Goal: Information Seeking & Learning: Learn about a topic

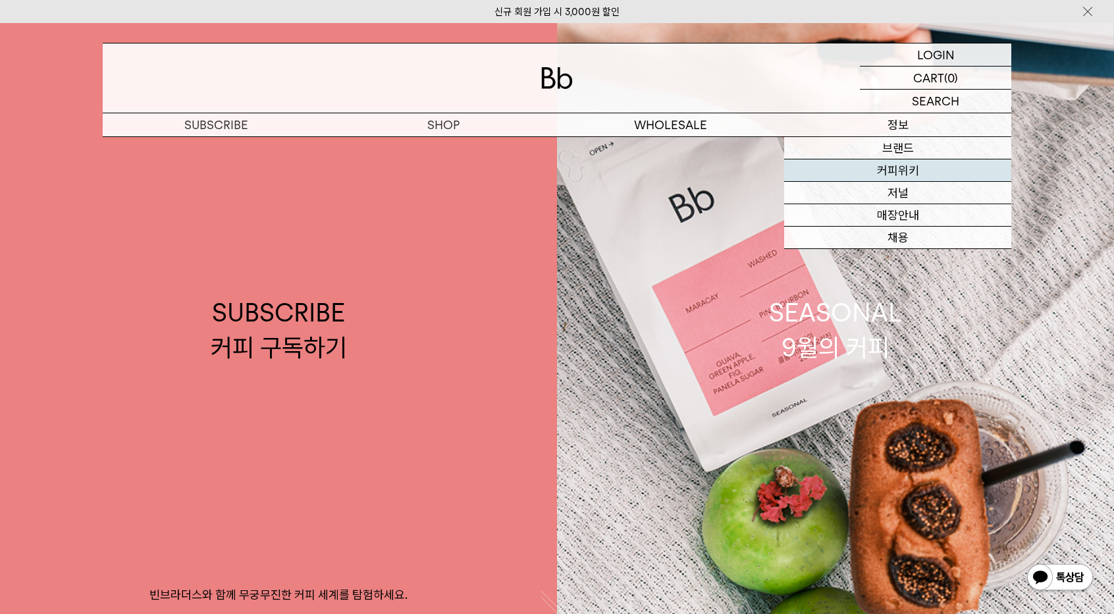
click at [870, 172] on link "커피위키" at bounding box center [897, 170] width 227 height 22
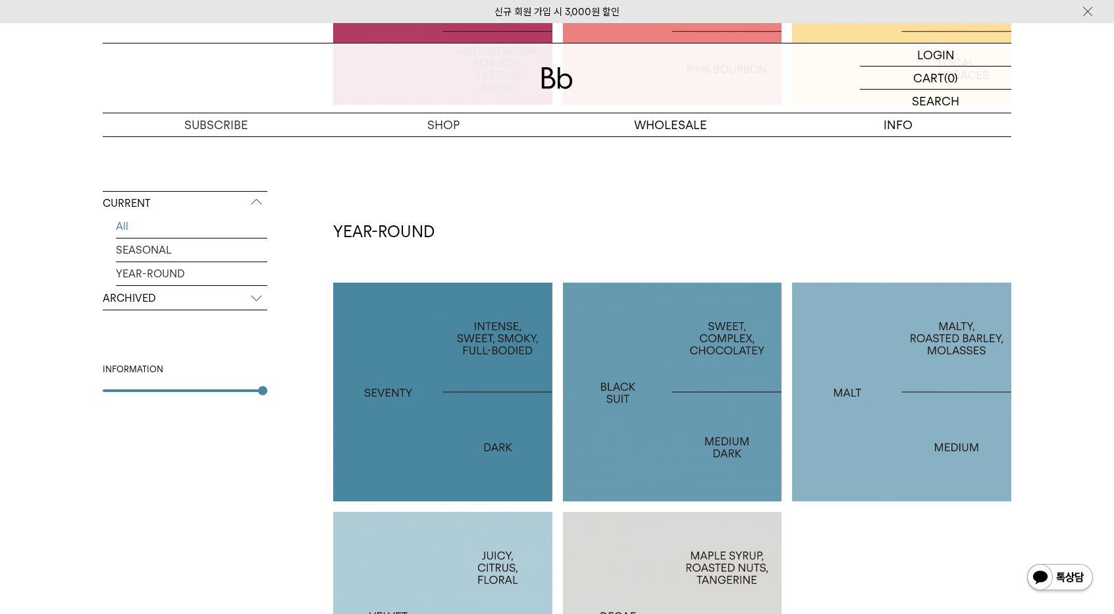
scroll to position [527, 0]
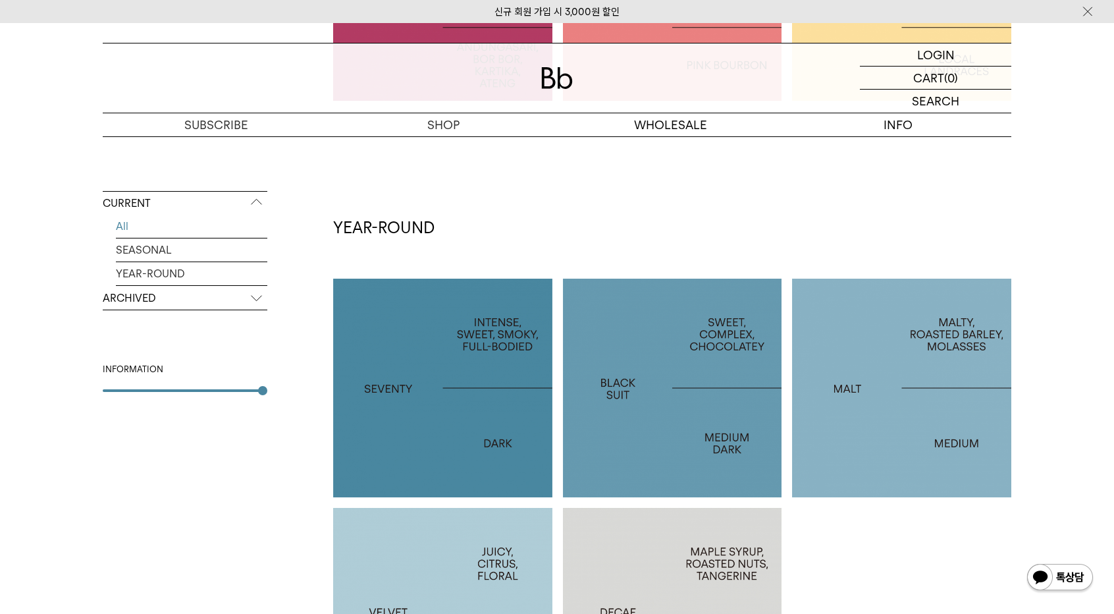
click at [766, 220] on h2 "YEAR-ROUND" at bounding box center [672, 228] width 678 height 22
click at [421, 370] on div at bounding box center [442, 388] width 219 height 219
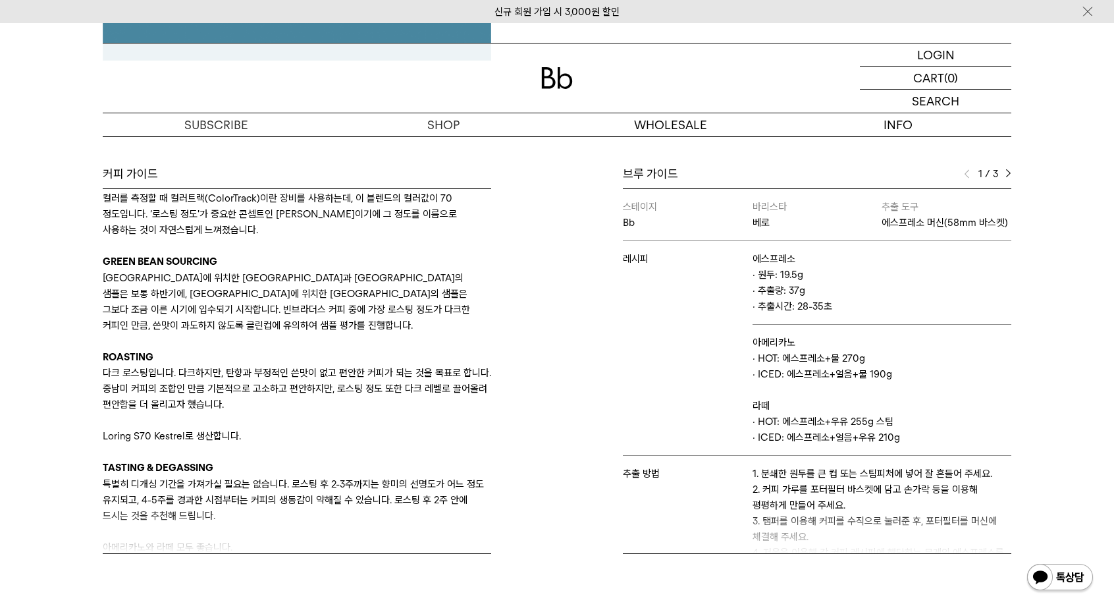
scroll to position [356, 0]
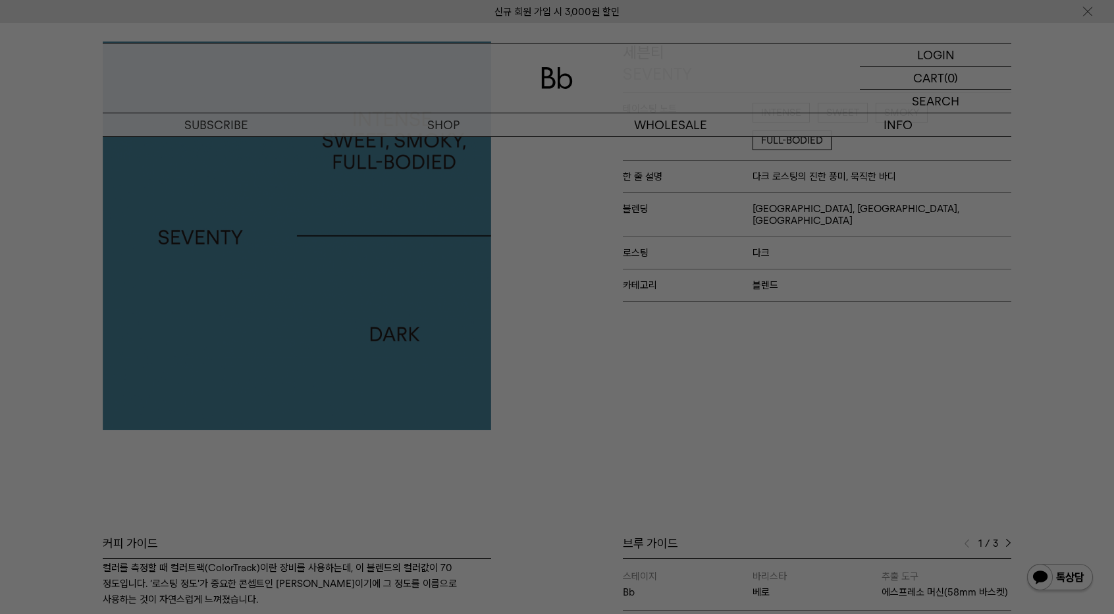
click at [583, 349] on div at bounding box center [557, 307] width 1114 height 614
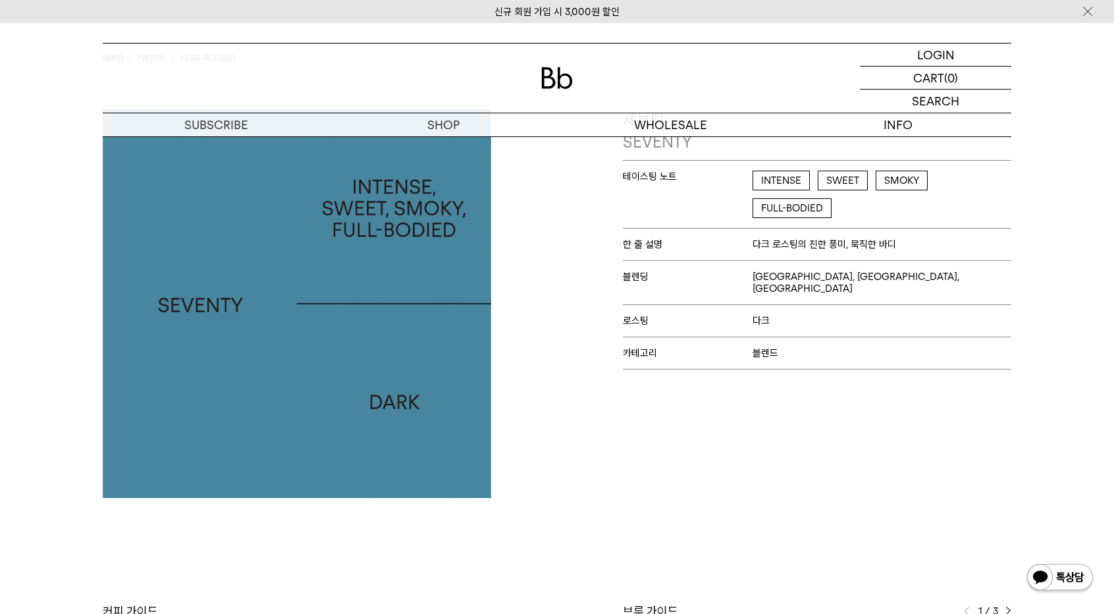
scroll to position [0, 0]
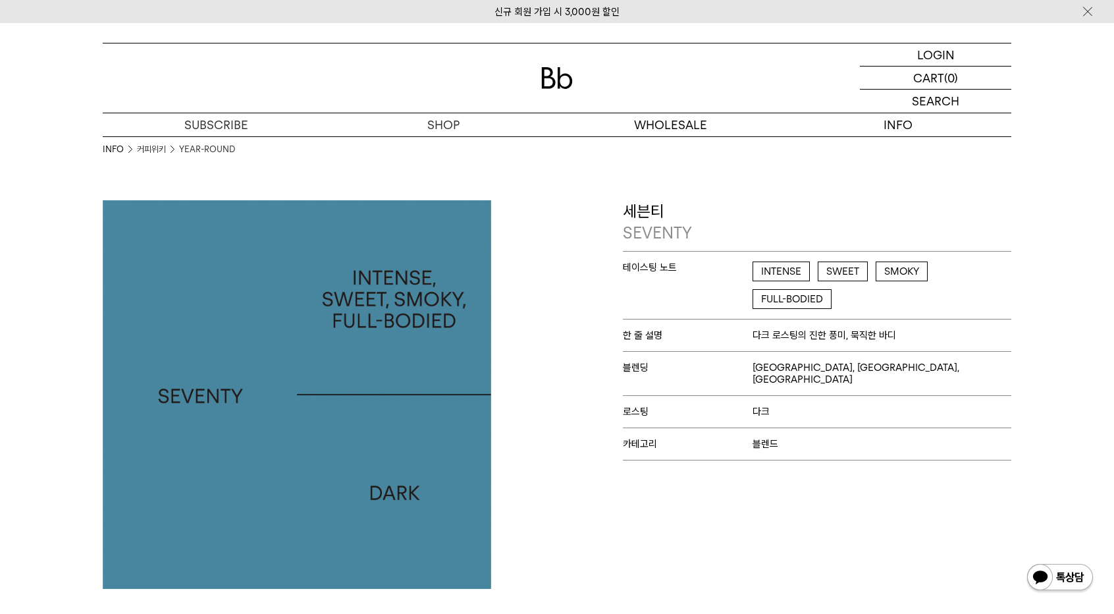
click at [553, 80] on img at bounding box center [557, 78] width 32 height 22
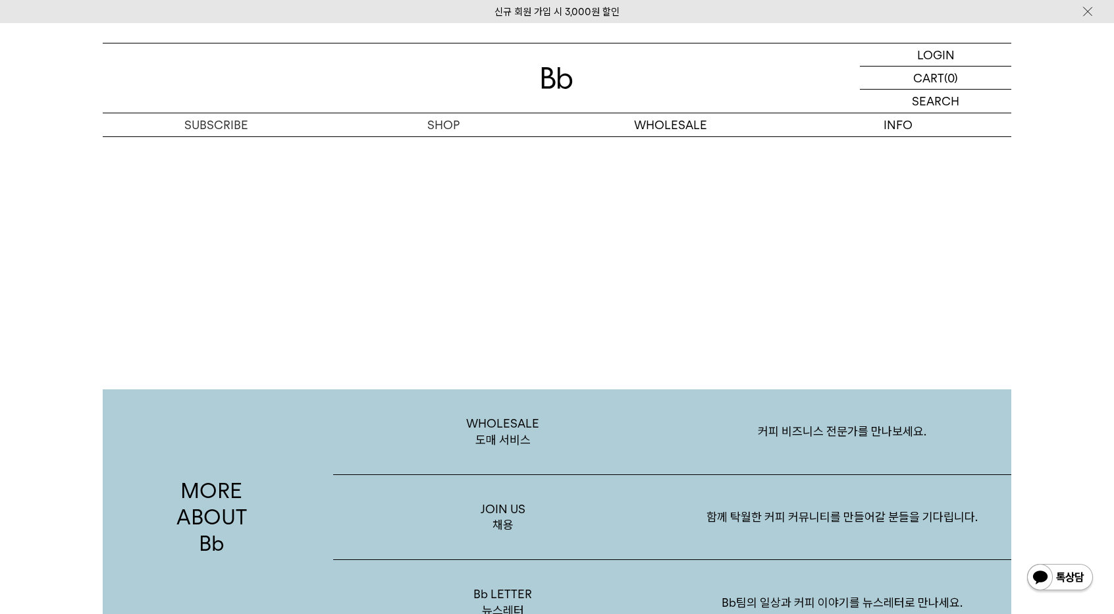
scroll to position [2416, 0]
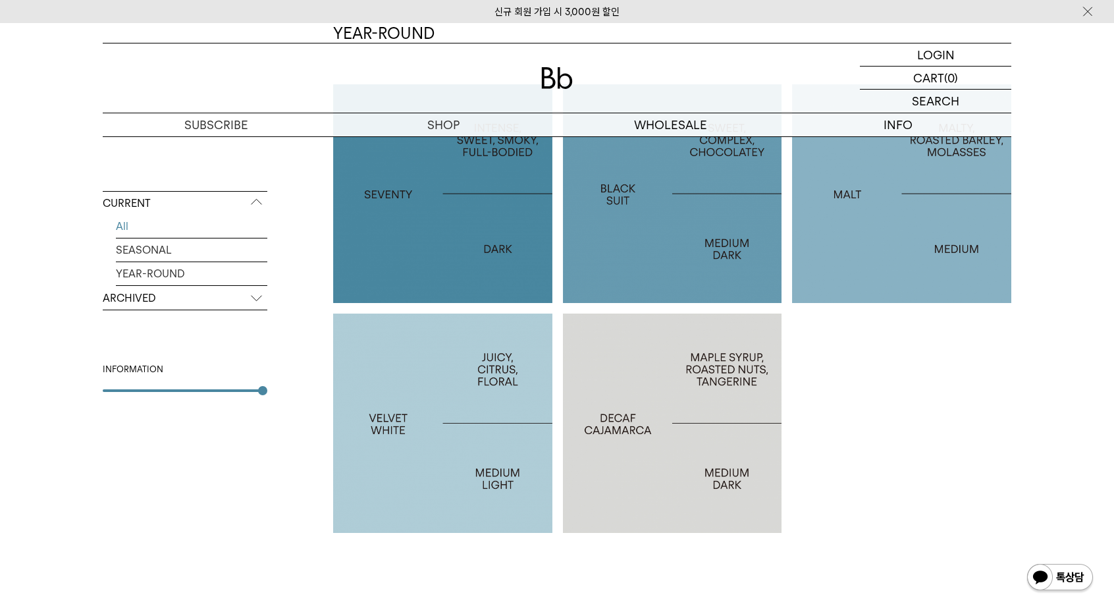
scroll to position [658, 0]
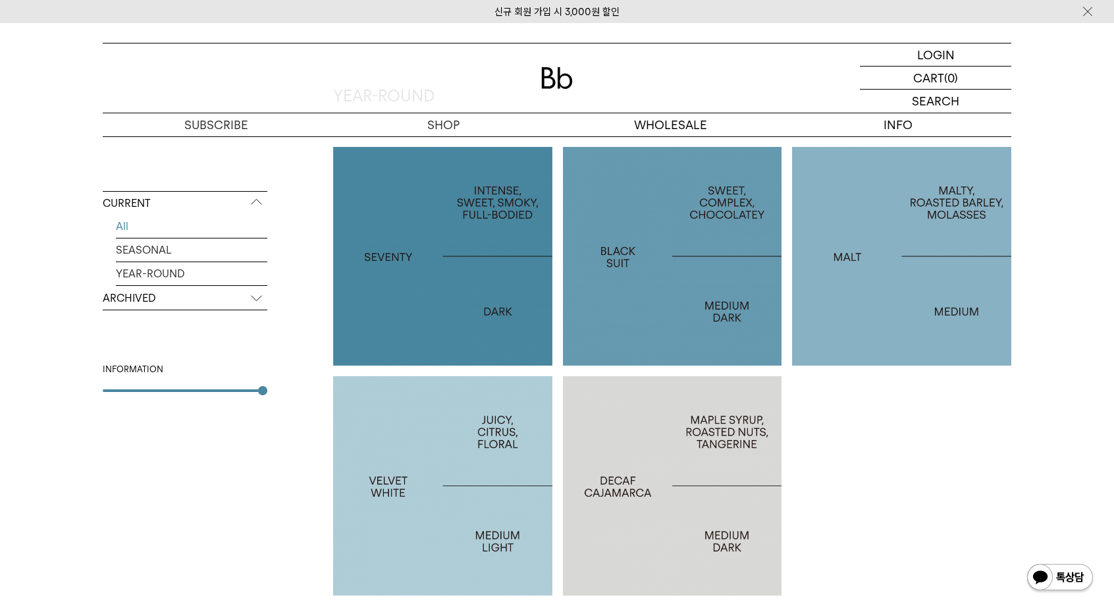
click at [390, 247] on p "SEVENTY" at bounding box center [442, 256] width 219 height 19
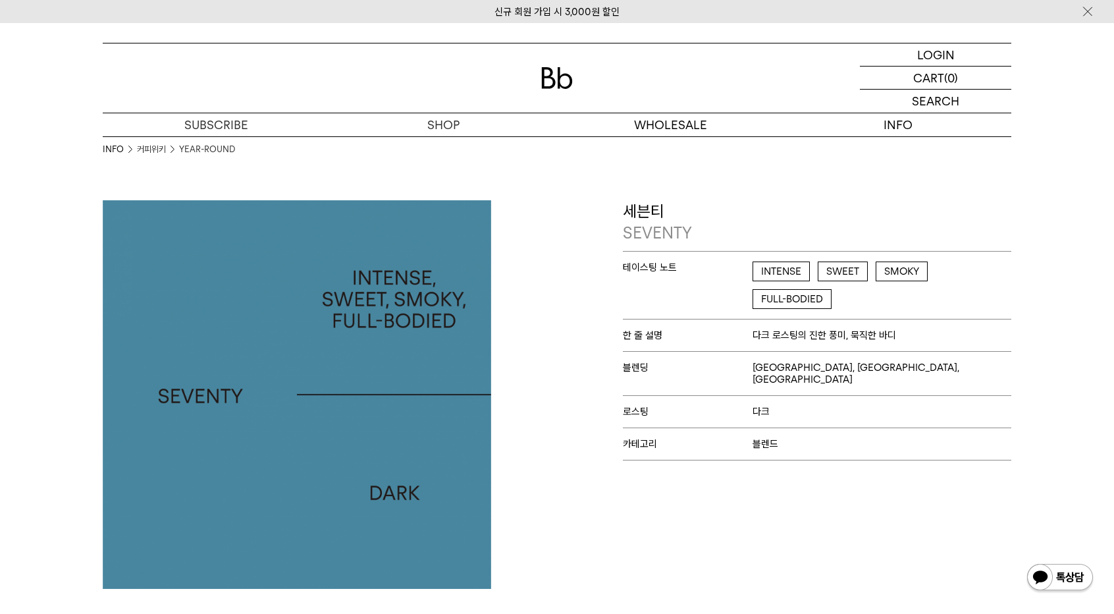
click at [555, 77] on img at bounding box center [557, 78] width 32 height 22
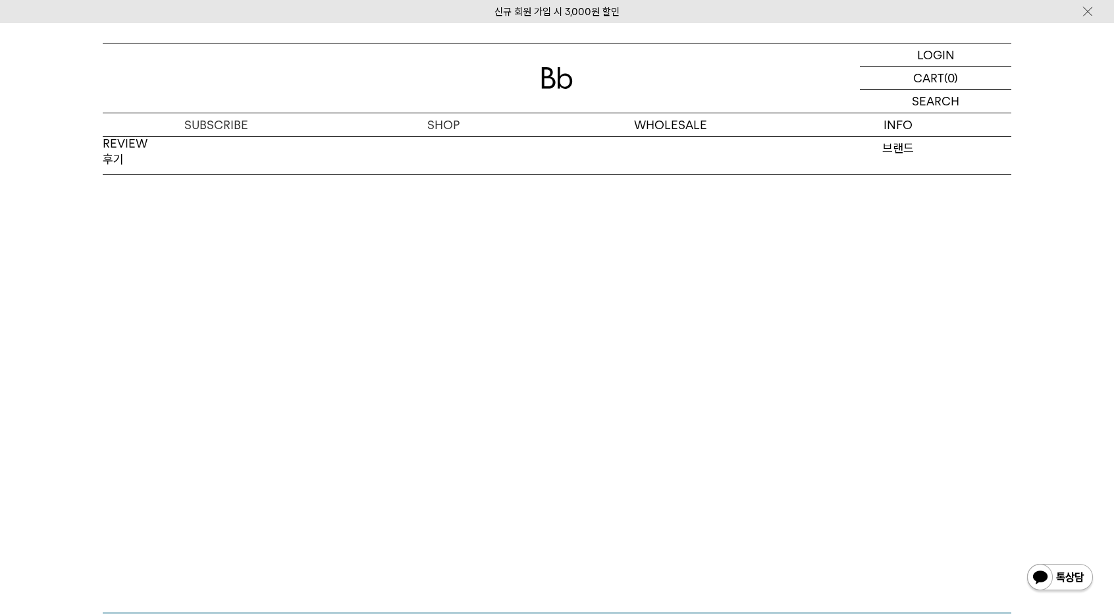
scroll to position [2022, 0]
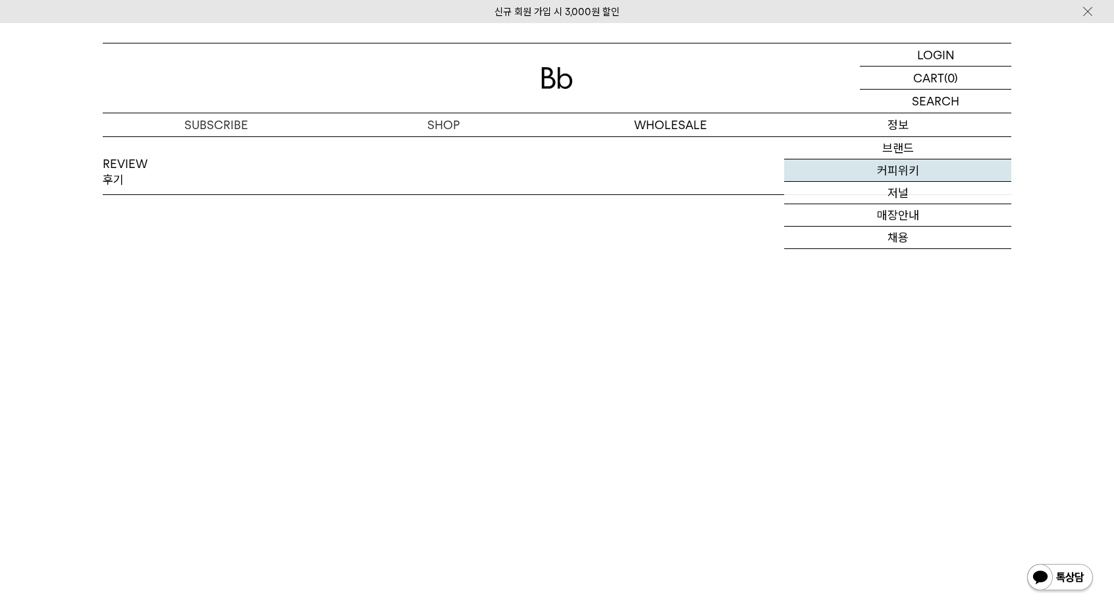
click at [906, 176] on link "커피위키" at bounding box center [897, 170] width 227 height 22
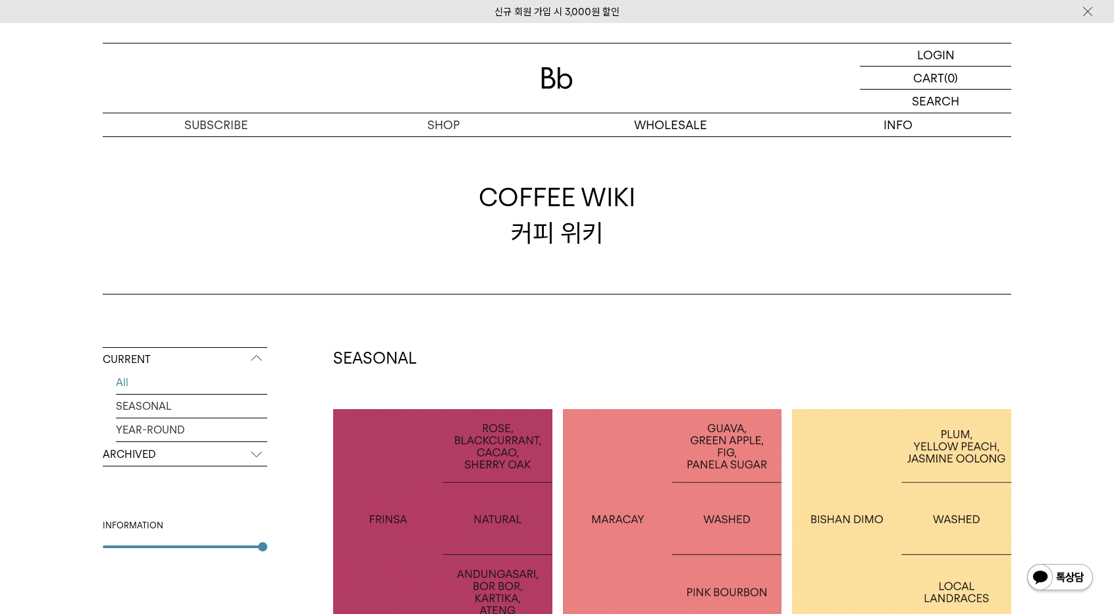
click at [596, 265] on div "COFFEE WIKI 커피 위키" at bounding box center [557, 215] width 909 height 158
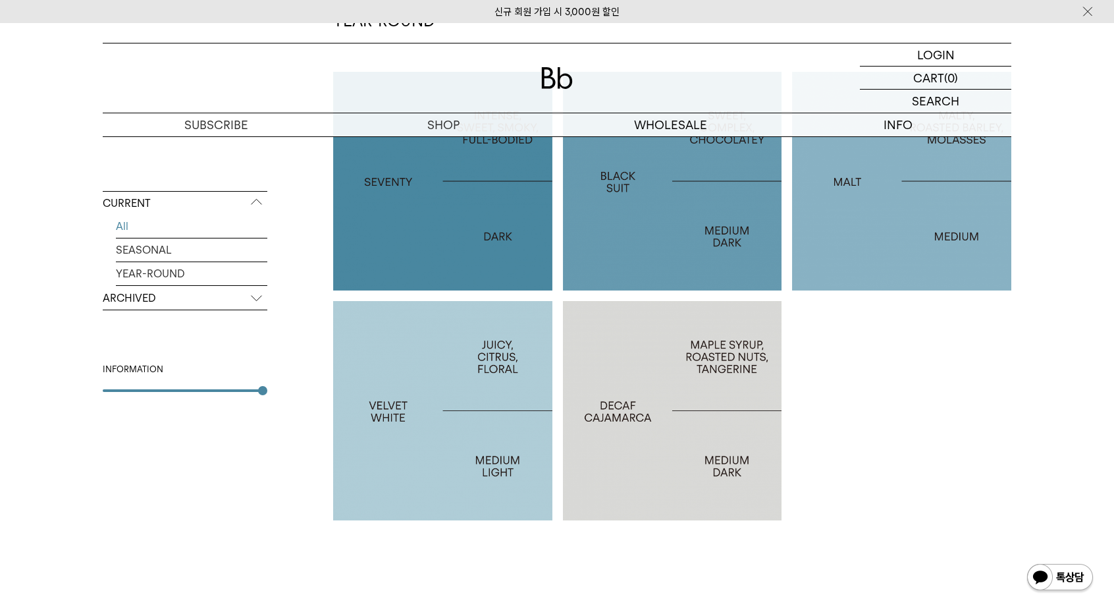
scroll to position [593, 0]
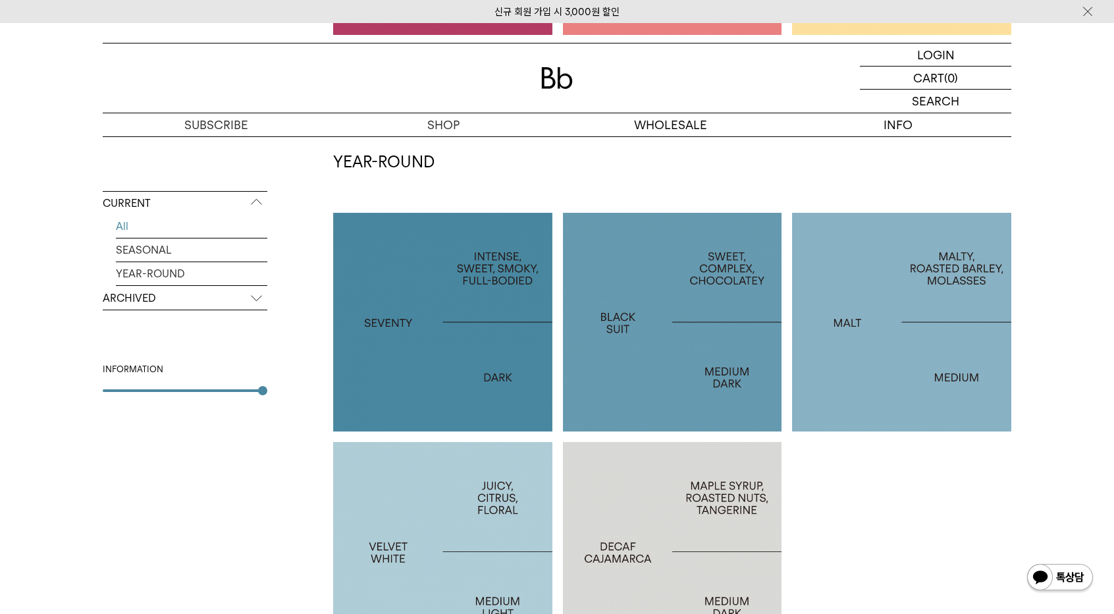
click at [464, 505] on div at bounding box center [442, 551] width 219 height 219
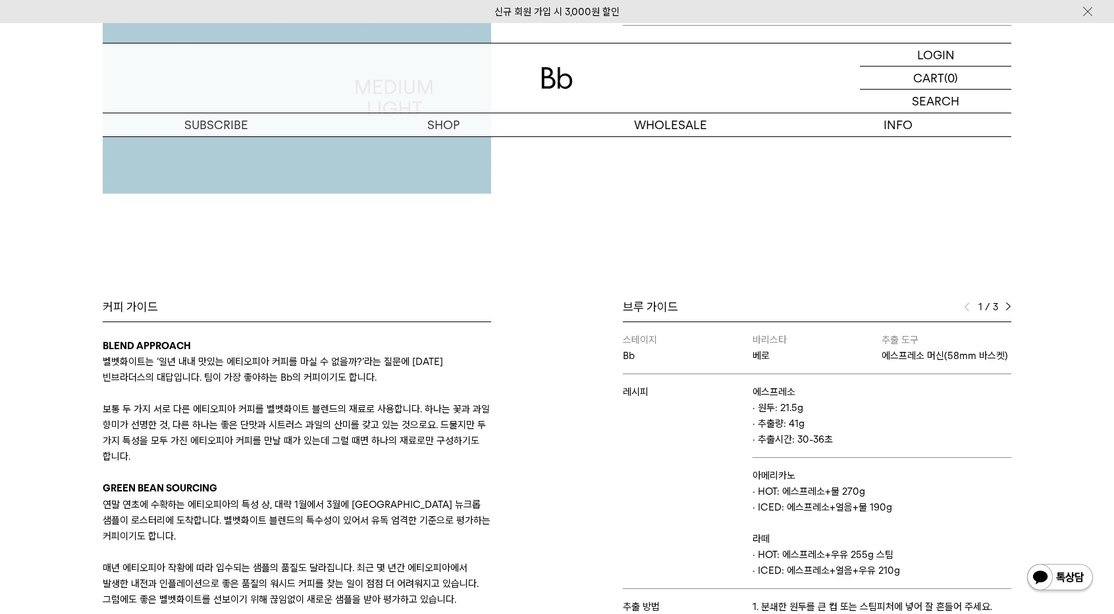
scroll to position [527, 0]
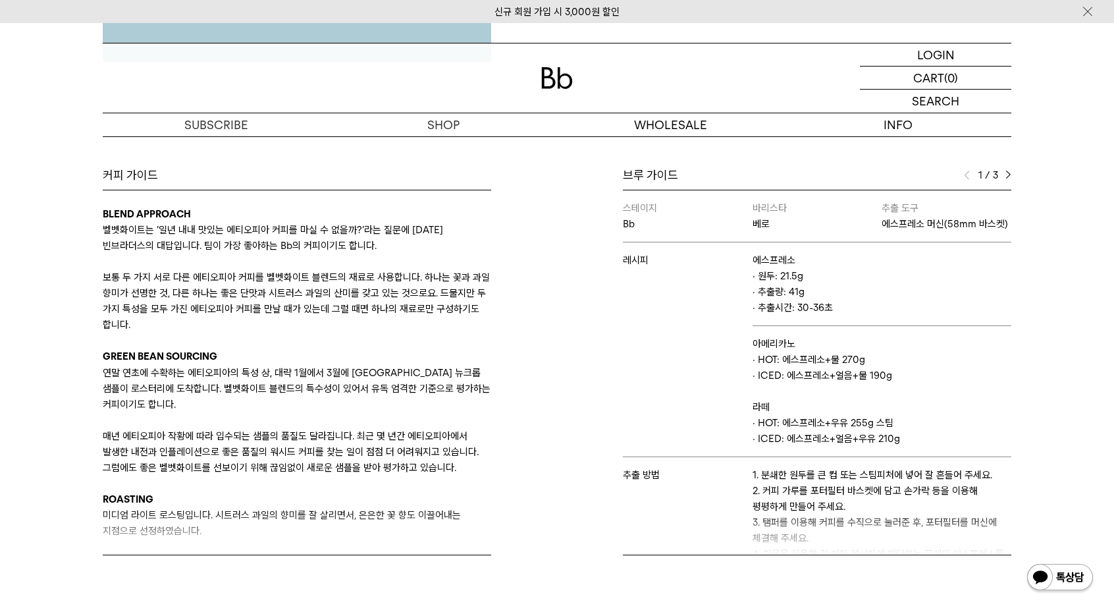
drag, startPoint x: 128, startPoint y: 231, endPoint x: 202, endPoint y: 326, distance: 120.5
click at [202, 326] on div "BLEND APPROACH 벨벳화이트는 ‘일년 내내 맛있는 에티오피아 커피를 마실 수 없을까?’라는 질문에 [DATE] 빈브라더스의 대답입니다…" at bounding box center [297, 459] width 388 height 507
click at [202, 326] on p "보통 두 가지 서로 다른 에티오피아 커피를 벨벳화이트 블렌드의 재료로 사용합니다. 하나는 꽃과 과일 향미가 선명한 것, 다른 하나는 좋은 단맛…" at bounding box center [297, 300] width 388 height 63
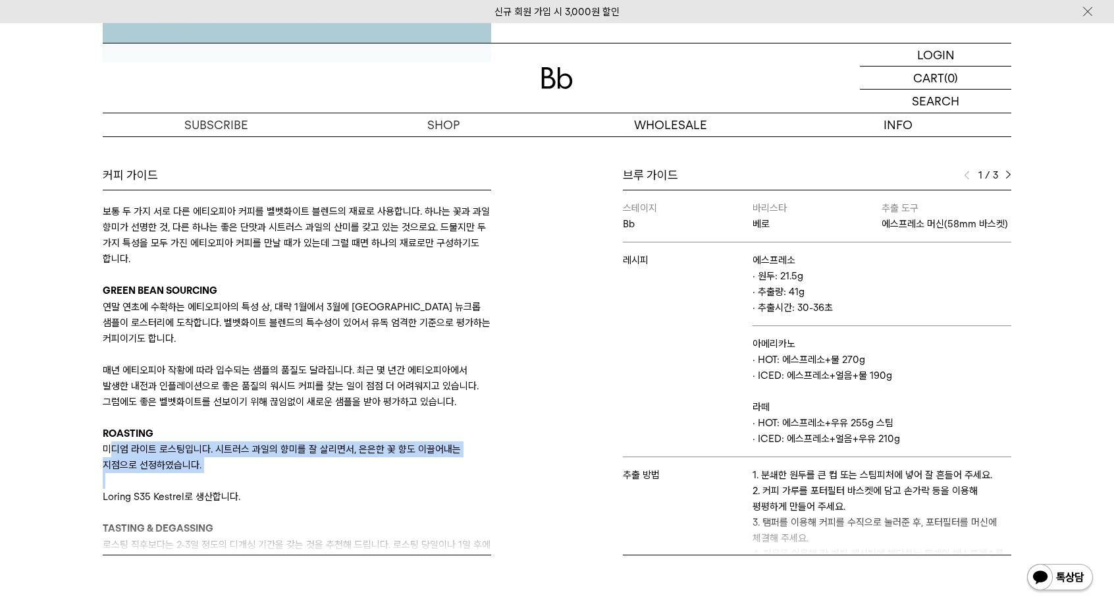
drag, startPoint x: 112, startPoint y: 448, endPoint x: 183, endPoint y: 475, distance: 76.1
click at [182, 476] on div "BLEND APPROACH 벨벳화이트는 ‘일년 내내 맛있는 에티오피아 커피를 마실 수 없을까?’라는 질문에 [DATE] 빈브라더스의 대답입니다…" at bounding box center [297, 393] width 388 height 507
click at [184, 473] on p at bounding box center [297, 481] width 388 height 16
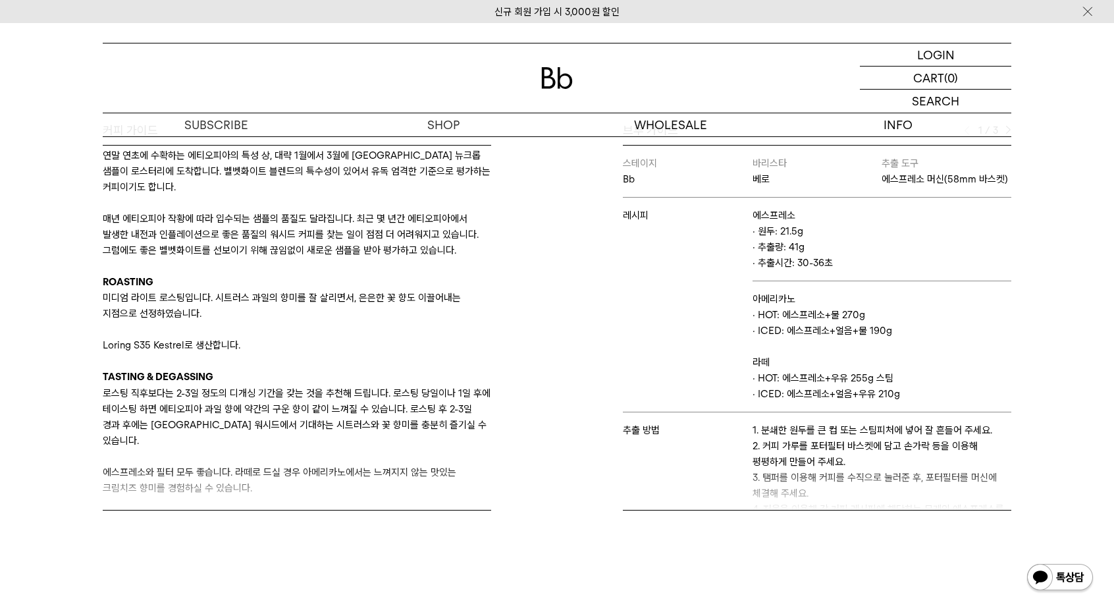
scroll to position [593, 0]
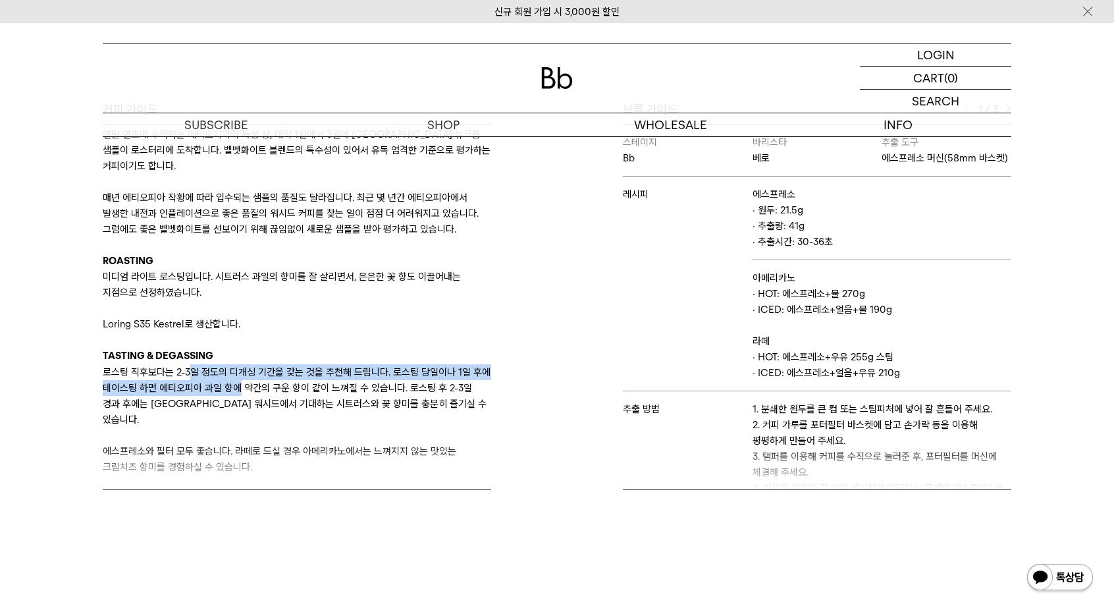
drag, startPoint x: 194, startPoint y: 371, endPoint x: 255, endPoint y: 390, distance: 65.0
click at [255, 390] on p "로스팅 직후보다는 2-3일 정도의 디개싱 기간을 갖는 것을 추천해 드립니다. 로스팅 당일이나 1일 후에 테이스팅 하면 에티오피아 과일 향에 약…" at bounding box center [297, 395] width 388 height 63
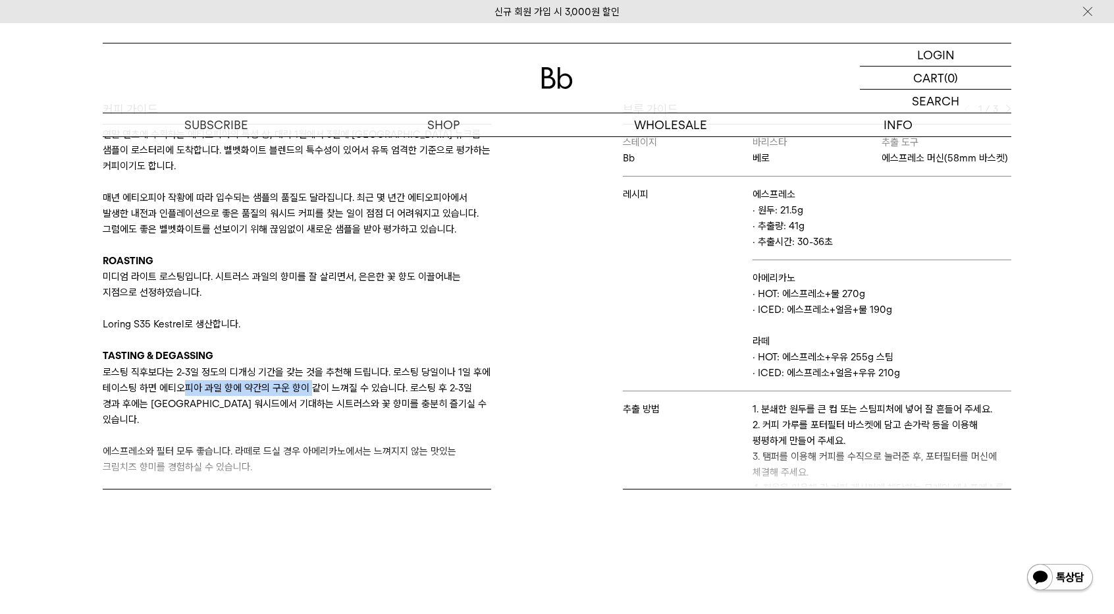
drag, startPoint x: 200, startPoint y: 385, endPoint x: 329, endPoint y: 388, distance: 128.4
click at [329, 388] on p "로스팅 직후보다는 2-3일 정도의 디개싱 기간을 갖는 것을 추천해 드립니다. 로스팅 당일이나 1일 후에 테이스팅 하면 에티오피아 과일 향에 약…" at bounding box center [297, 395] width 388 height 63
drag, startPoint x: 199, startPoint y: 406, endPoint x: 243, endPoint y: 406, distance: 44.1
click at [243, 406] on p "로스팅 직후보다는 2-3일 정도의 디개싱 기간을 갖는 것을 추천해 드립니다. 로스팅 당일이나 1일 후에 테이스팅 하면 에티오피아 과일 향에 약…" at bounding box center [297, 395] width 388 height 63
click at [324, 404] on p "로스팅 직후보다는 2-3일 정도의 디개싱 기간을 갖는 것을 추천해 드립니다. 로스팅 당일이나 1일 후에 테이스팅 하면 에티오피아 과일 향에 약…" at bounding box center [297, 395] width 388 height 63
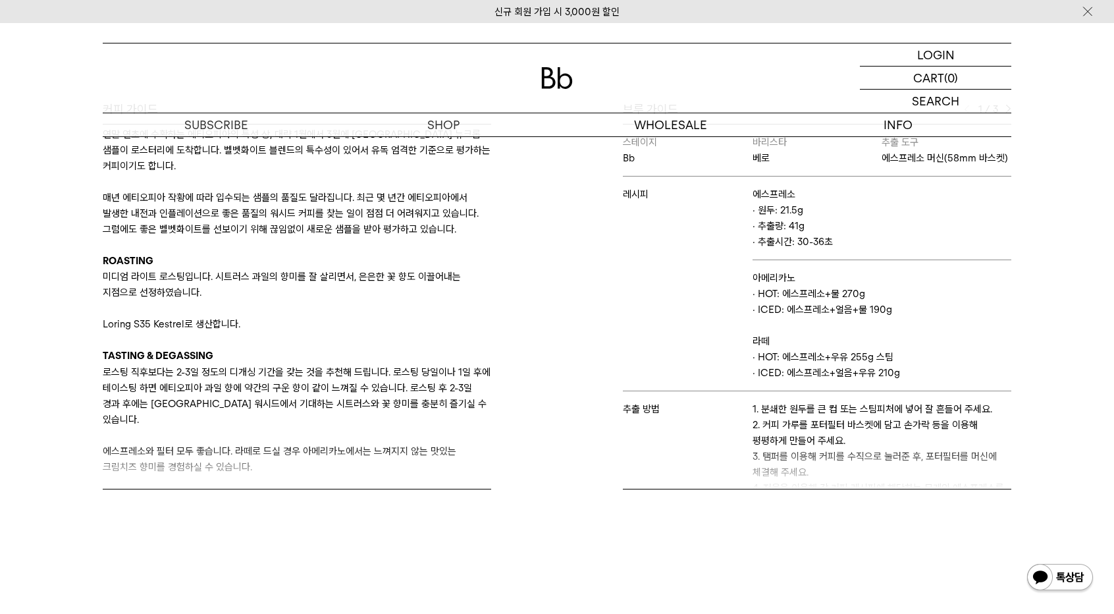
drag, startPoint x: 286, startPoint y: 448, endPoint x: 278, endPoint y: 446, distance: 8.1
click at [278, 447] on div "커피 가이드 BLEND APPROACH 벨벳화이트는 ‘일년 내내 맛있는 에티오피아 커피를 마실 수 없을까?’라는 질문에 [DATE] 빈브라더스…" at bounding box center [326, 295] width 461 height 388
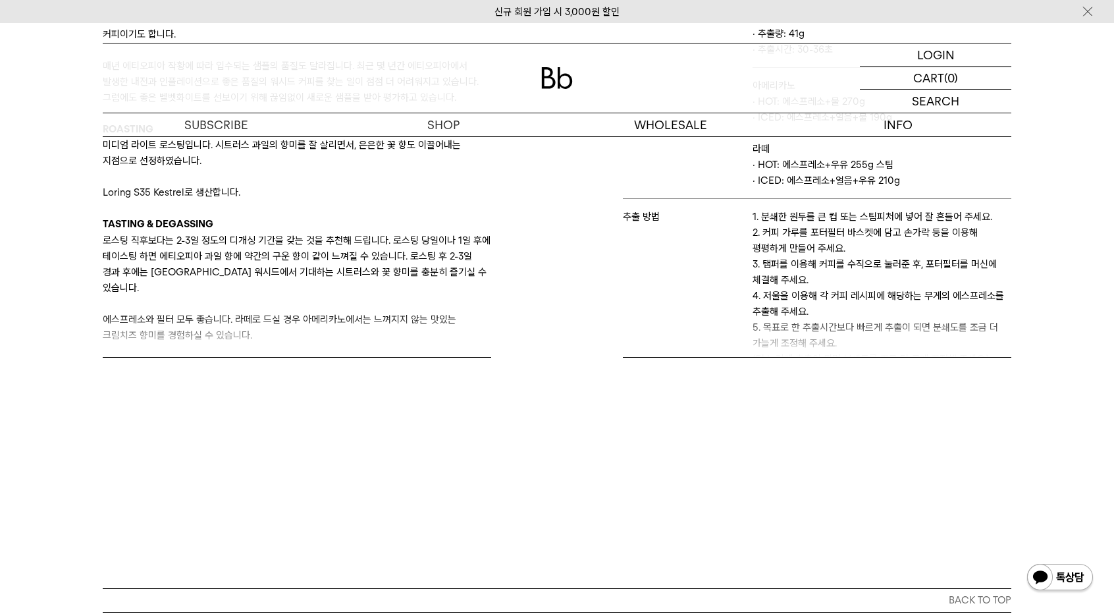
scroll to position [111, 0]
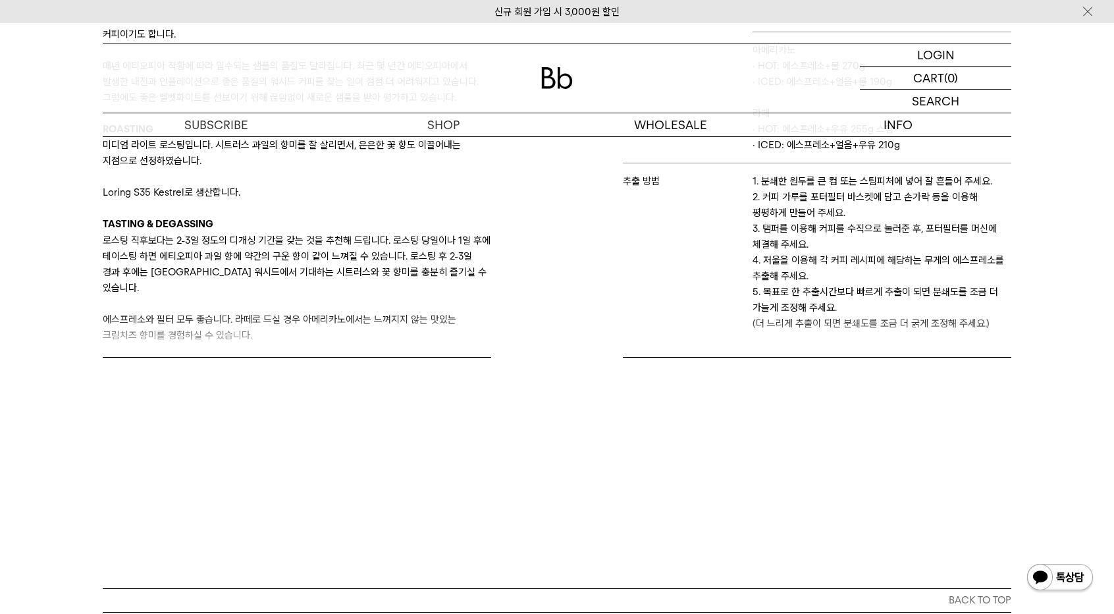
click at [316, 272] on p "로스팅 직후보다는 2-3일 정도의 디개싱 기간을 갖는 것을 추천해 드립니다. 로스팅 당일이나 1일 후에 테이스팅 하면 에티오피아 과일 향에 약…" at bounding box center [297, 263] width 388 height 63
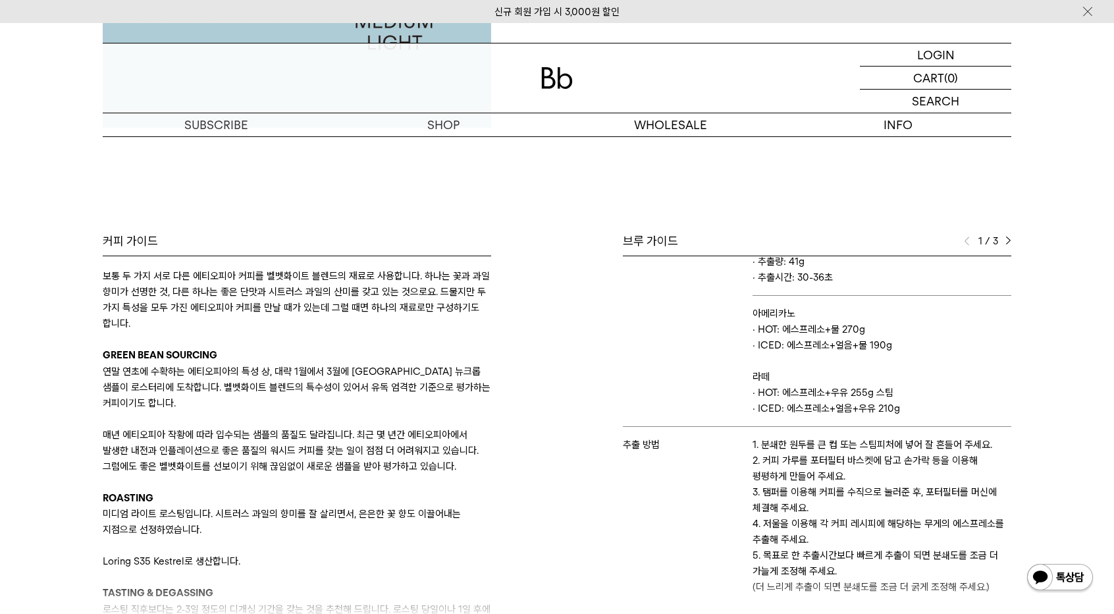
scroll to position [173, 0]
